Goal: Navigation & Orientation: Go to known website

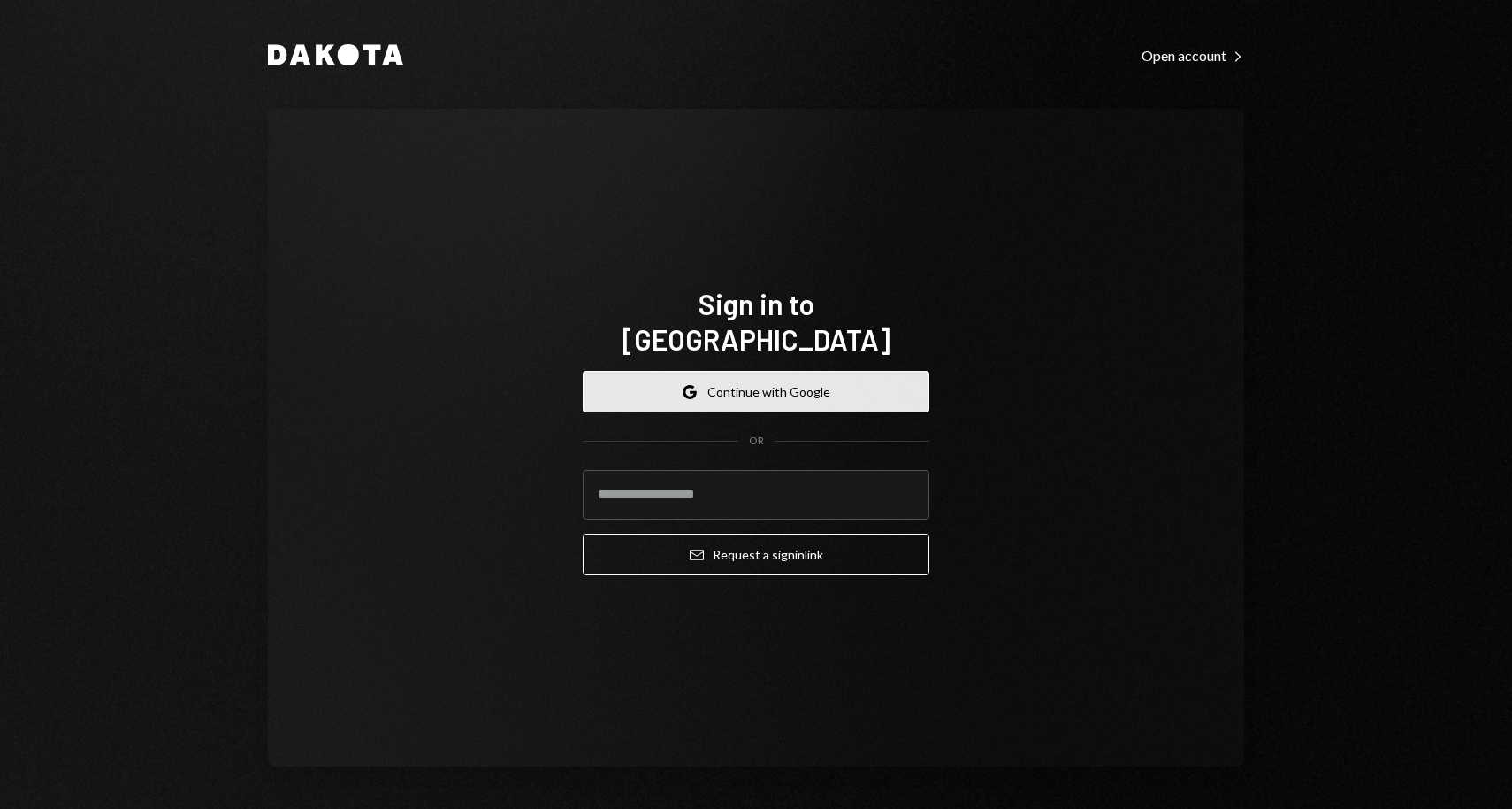
click at [831, 387] on button "Google Continue with Google" at bounding box center [756, 391] width 347 height 41
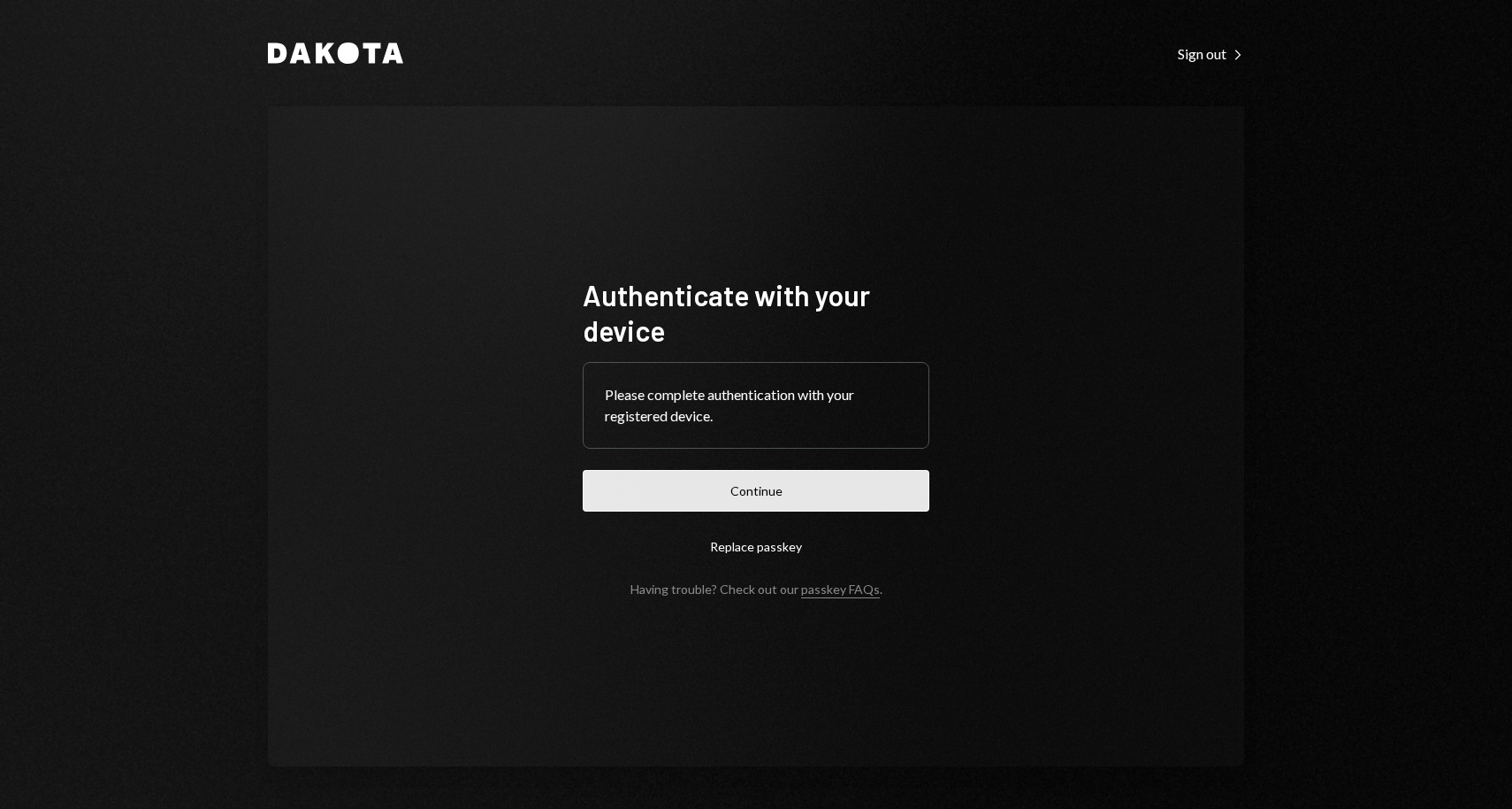
click at [818, 480] on button "Continue" at bounding box center [756, 491] width 347 height 41
